Goal: Information Seeking & Learning: Learn about a topic

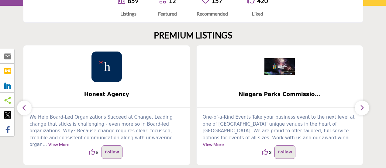
scroll to position [30, 0]
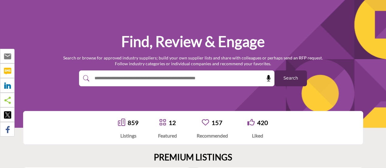
click at [238, 81] on div at bounding box center [170, 78] width 183 height 16
click at [234, 79] on input "text" at bounding box center [163, 78] width 145 height 9
type input "***"
click at [275, 70] on button "Search" at bounding box center [291, 78] width 33 height 16
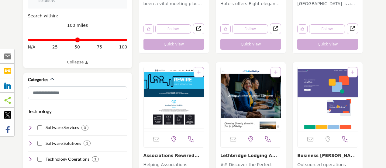
scroll to position [335, 0]
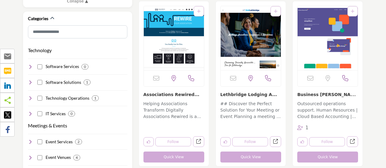
click at [176, 101] on p "Helping Associations Transform Digitally Associations Rewired is a technology a…" at bounding box center [174, 110] width 61 height 20
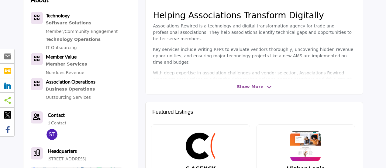
scroll to position [183, 0]
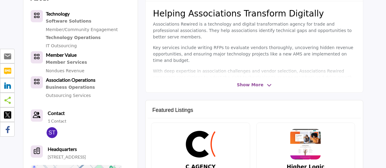
click at [251, 86] on span "Show More" at bounding box center [250, 85] width 26 height 6
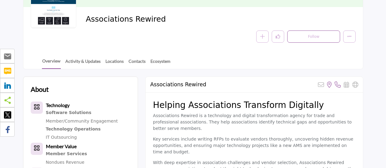
scroll to position [61, 0]
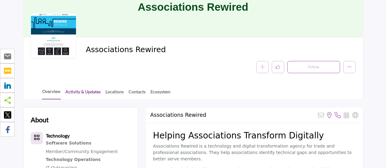
click at [81, 91] on link "Activity & Updates" at bounding box center [83, 93] width 36 height 11
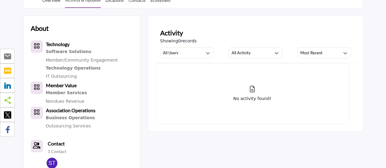
scroll to position [213, 0]
